Goal: Use online tool/utility: Utilize a website feature to perform a specific function

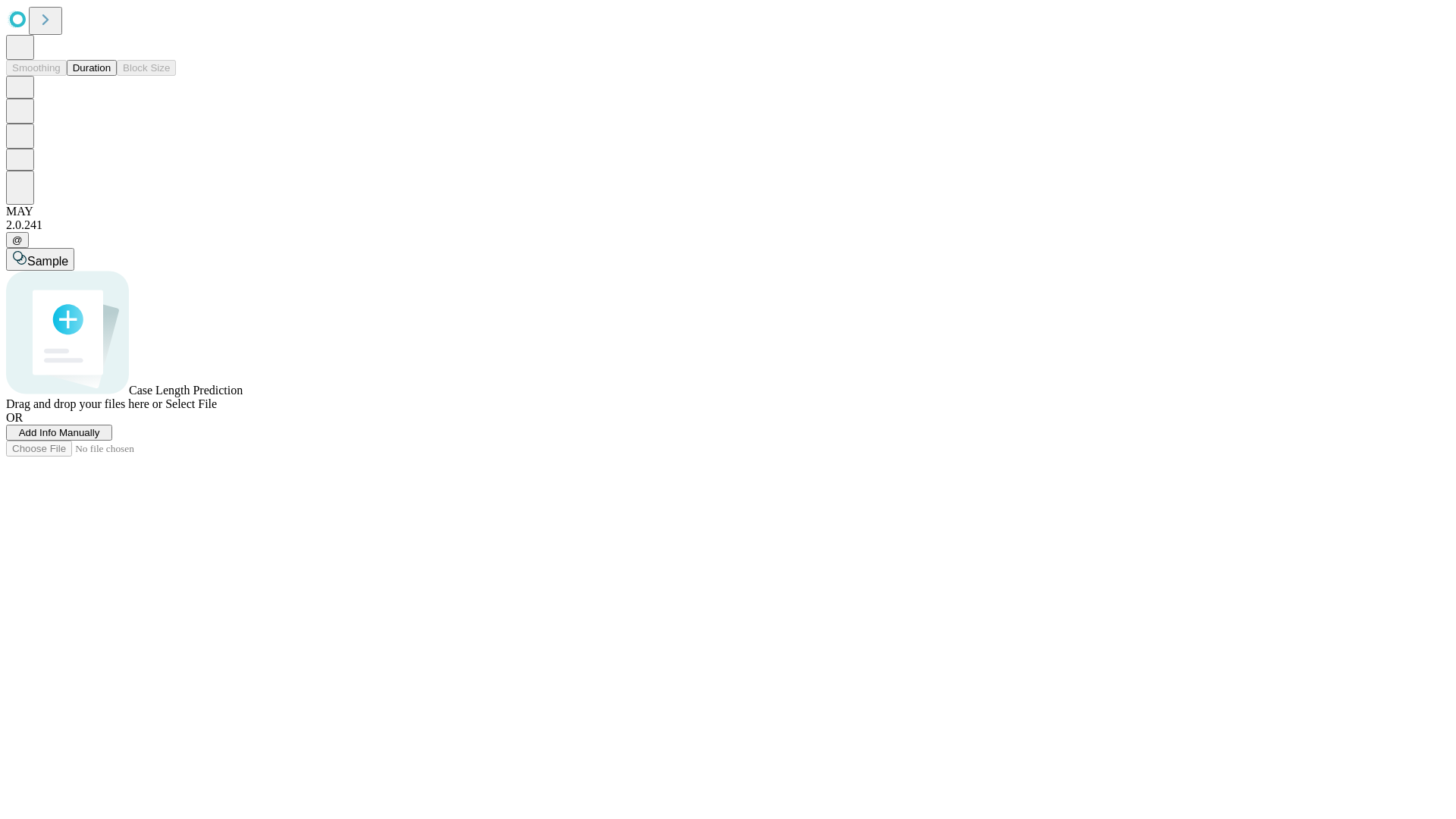
click at [100, 439] on span "Add Info Manually" at bounding box center [59, 432] width 81 height 11
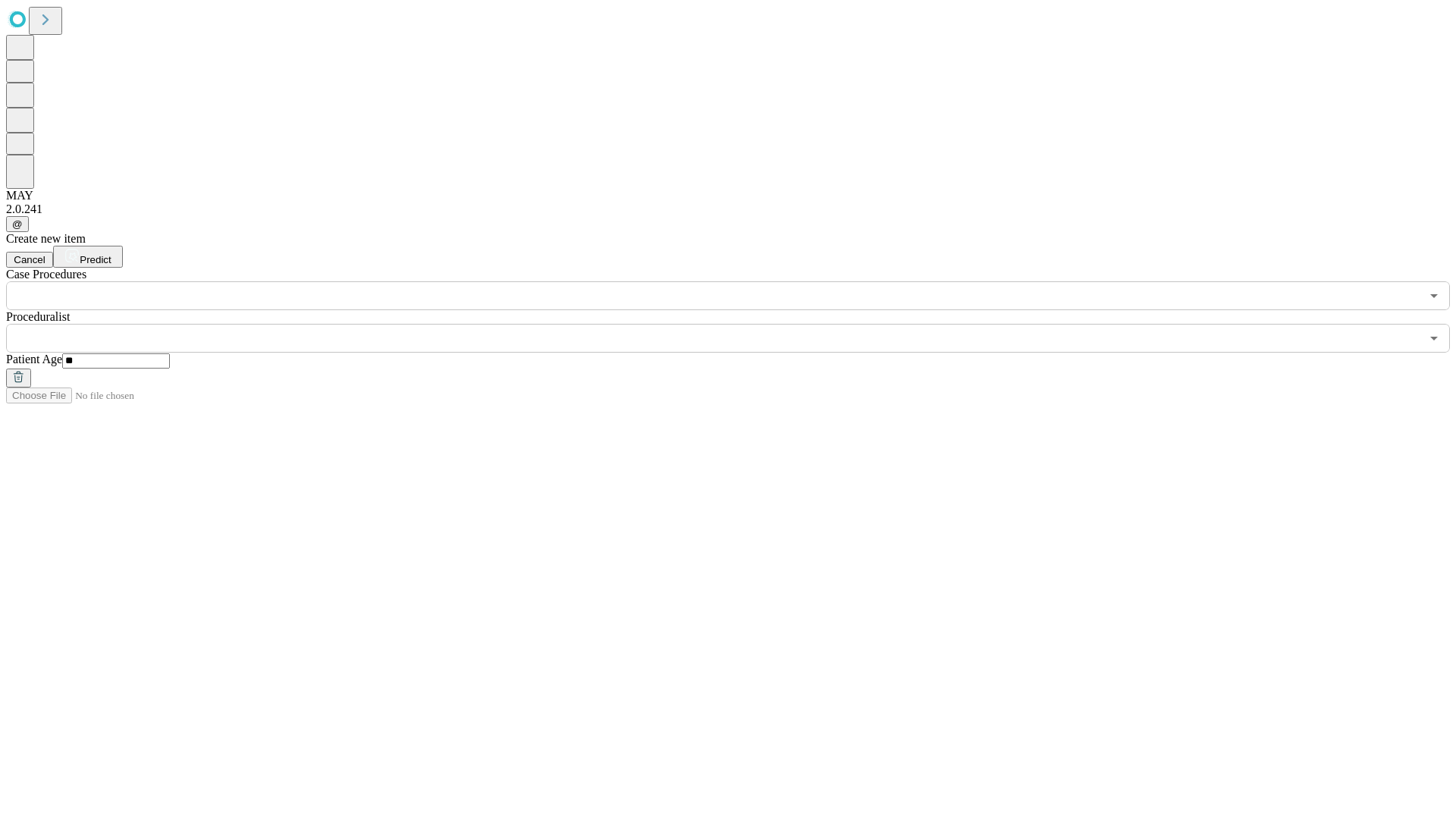
type input "**"
click at [739, 324] on input "text" at bounding box center [713, 339] width 1414 height 29
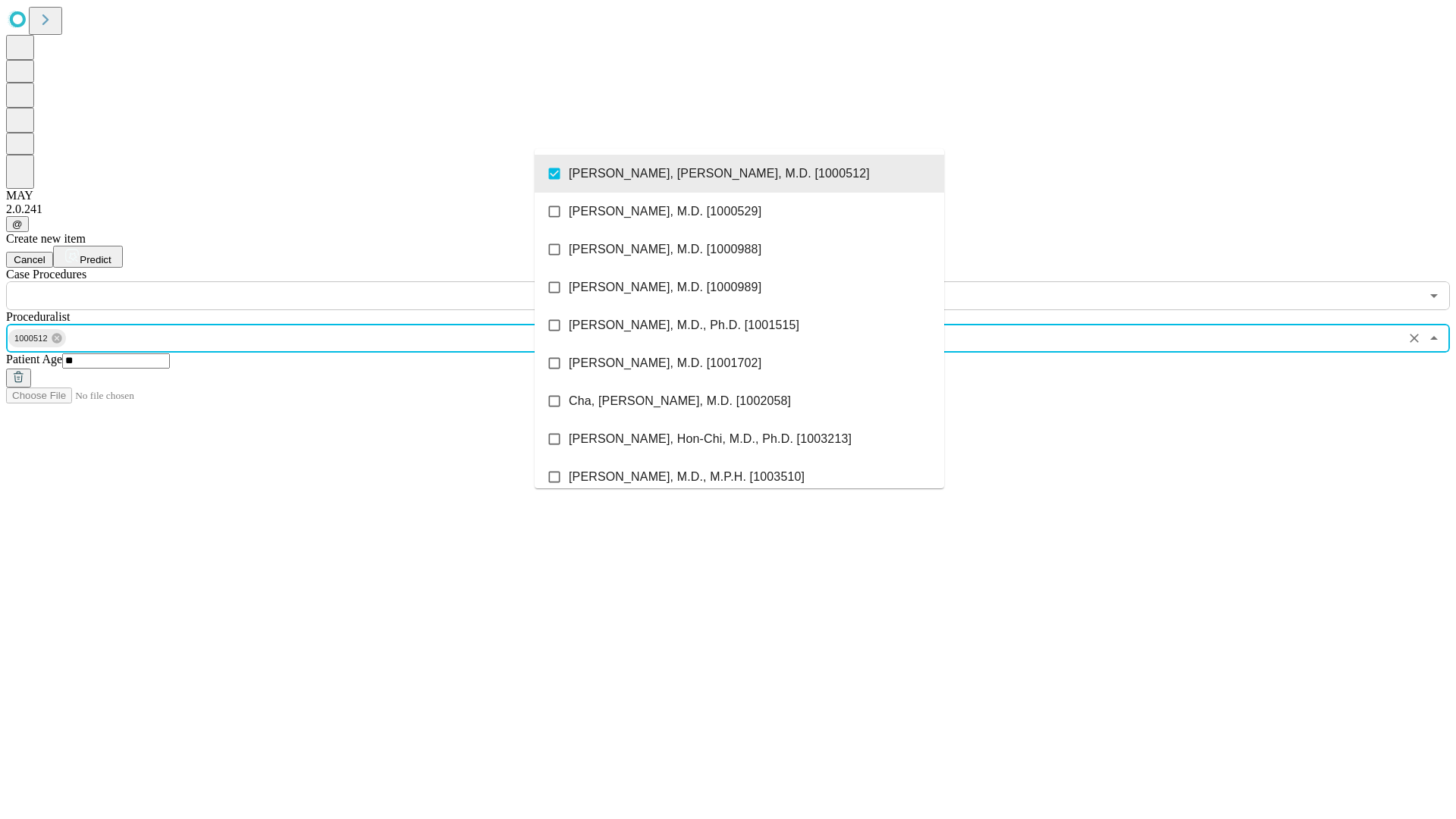
click at [318, 281] on input "text" at bounding box center [713, 296] width 1414 height 29
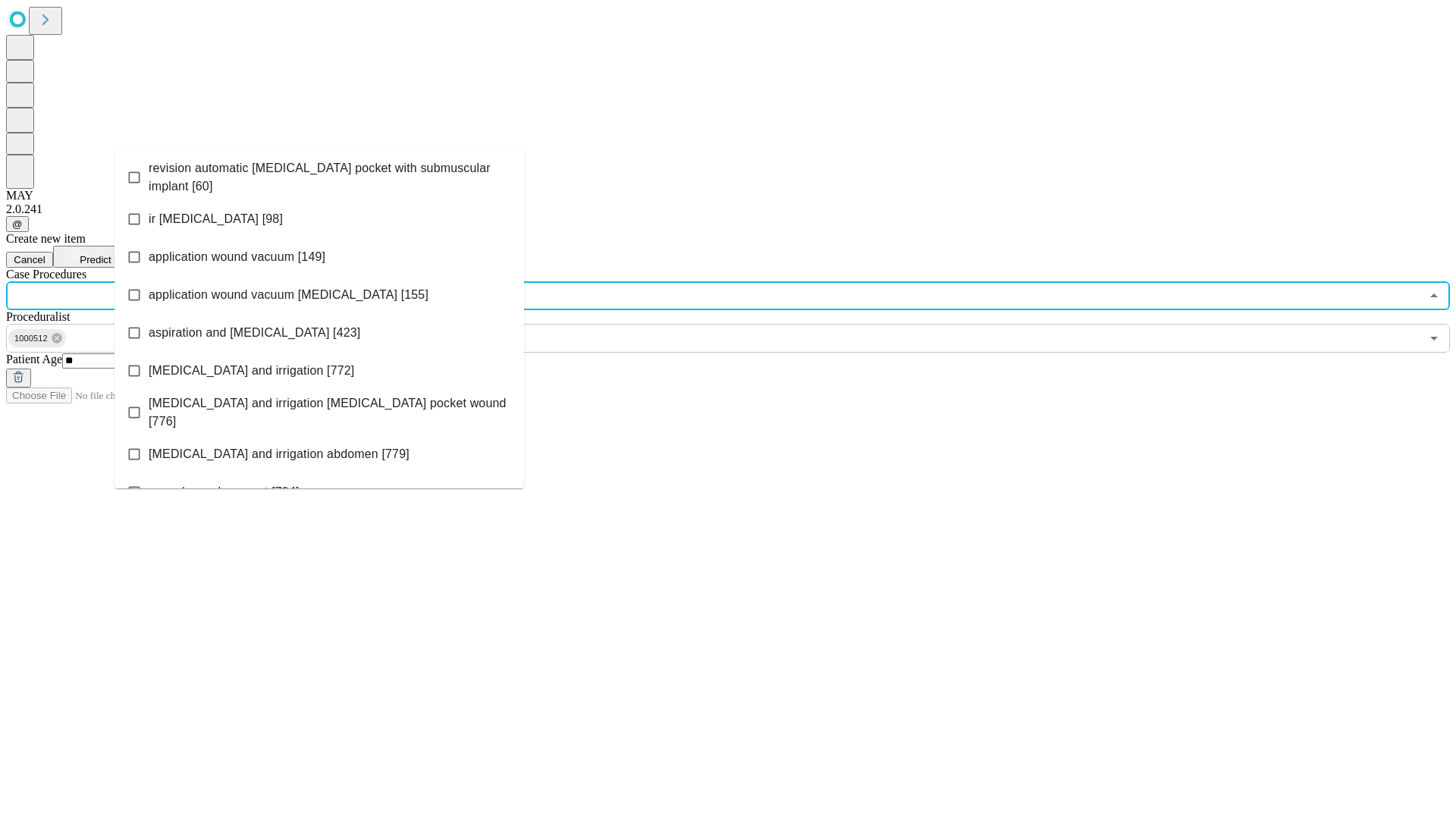
click at [319, 174] on span "revision automatic [MEDICAL_DATA] pocket with submuscular implant [60]" at bounding box center [330, 177] width 363 height 37
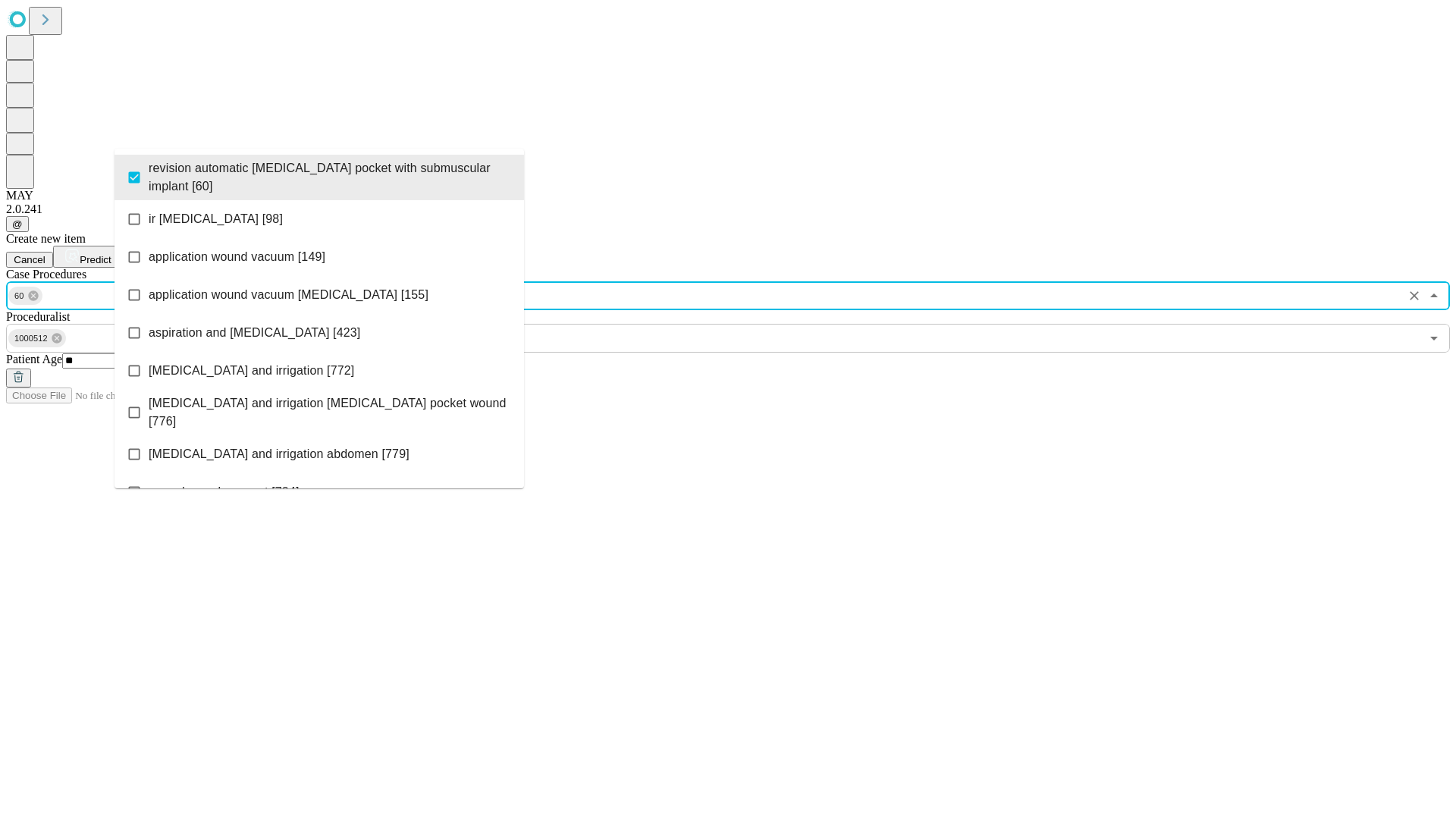
click at [110, 254] on span "Predict" at bounding box center [95, 259] width 31 height 11
